Goal: Information Seeking & Learning: Get advice/opinions

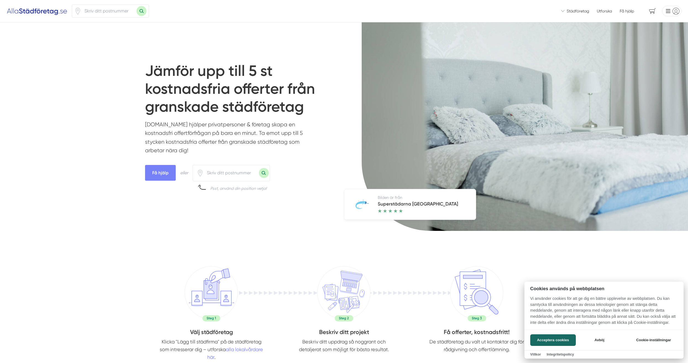
drag, startPoint x: 245, startPoint y: 171, endPoint x: 242, endPoint y: 173, distance: 4.2
click at [244, 171] on div at bounding box center [344, 181] width 688 height 363
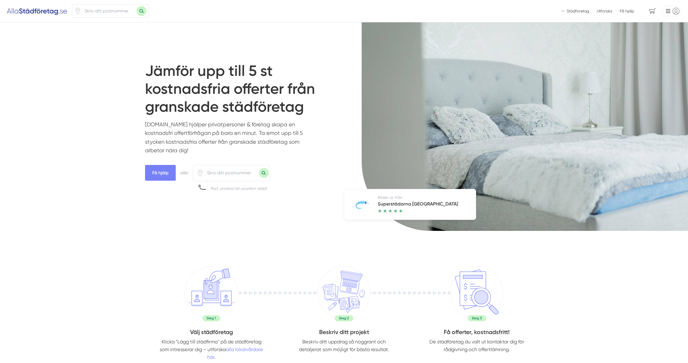
click at [239, 176] on input "number" at bounding box center [231, 173] width 55 height 13
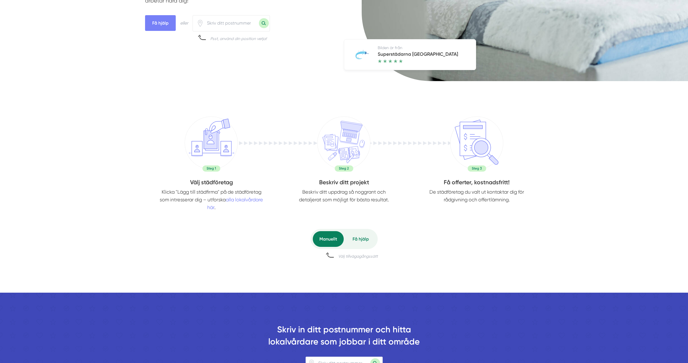
scroll to position [249, 0]
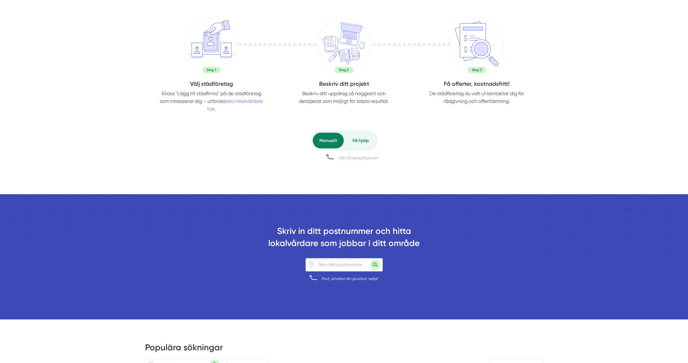
click at [361, 142] on div "Få hjälp" at bounding box center [361, 141] width 30 height 16
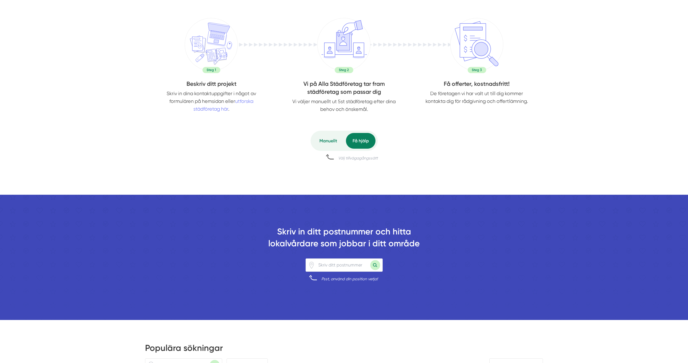
click at [333, 141] on div "Manuellt" at bounding box center [328, 141] width 31 height 16
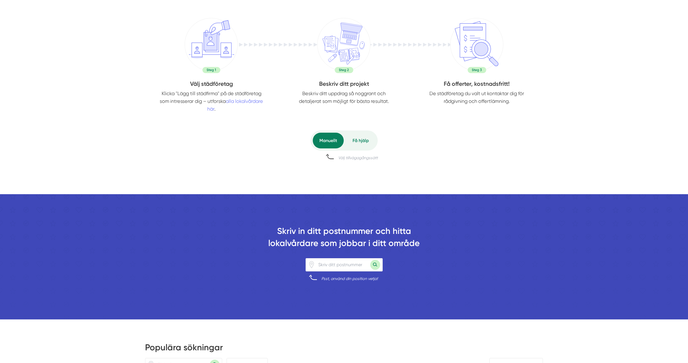
click at [356, 142] on div "Få hjälp" at bounding box center [361, 141] width 30 height 16
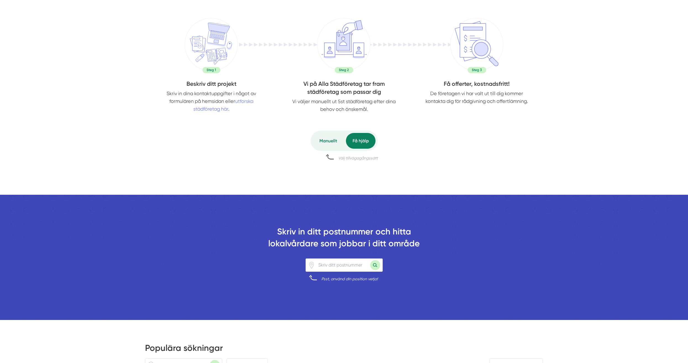
click at [331, 141] on div "Manuellt" at bounding box center [328, 141] width 31 height 16
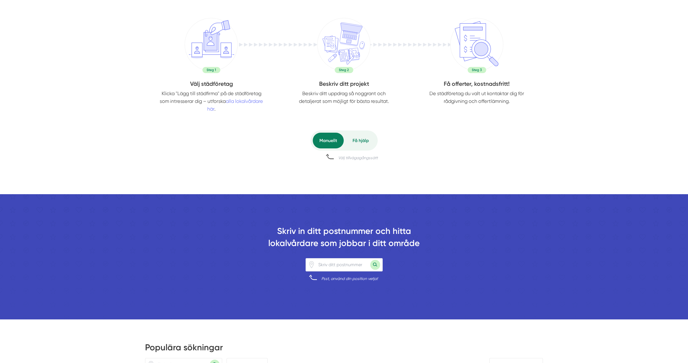
click at [358, 145] on div "Få hjälp" at bounding box center [361, 141] width 30 height 16
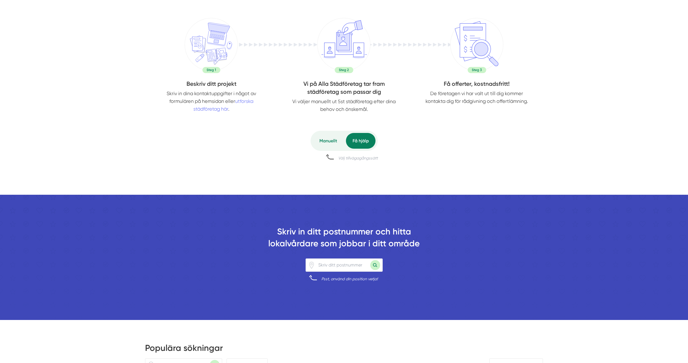
click at [340, 143] on div "Manuellt" at bounding box center [328, 141] width 31 height 16
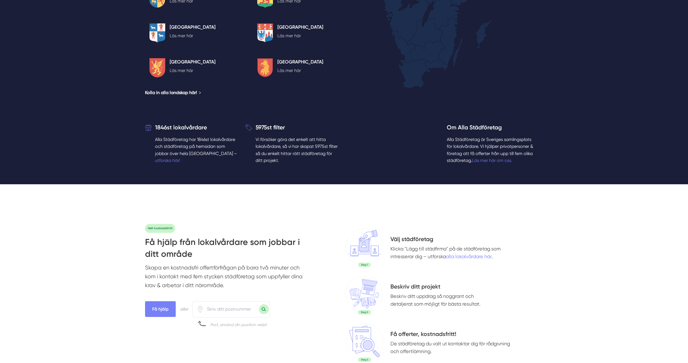
scroll to position [1243, 0]
